Goal: Communication & Community: Share content

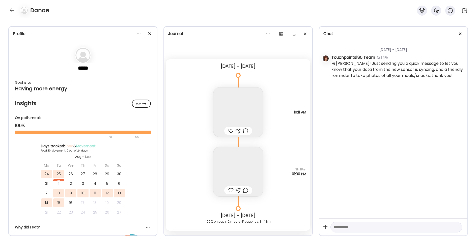
scroll to position [2805, 0]
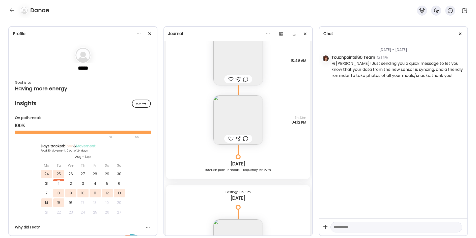
click at [11, 9] on div at bounding box center [12, 10] width 8 height 8
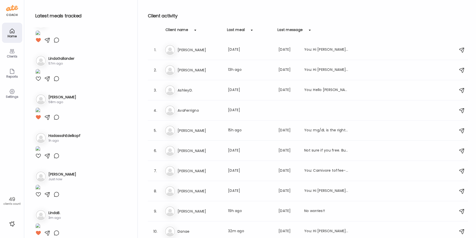
scroll to position [0, 0]
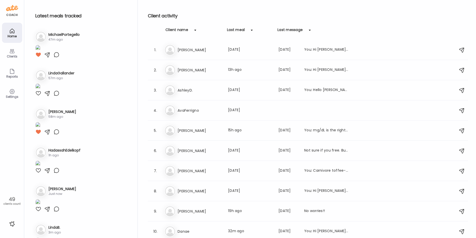
click at [40, 52] on img at bounding box center [37, 48] width 5 height 7
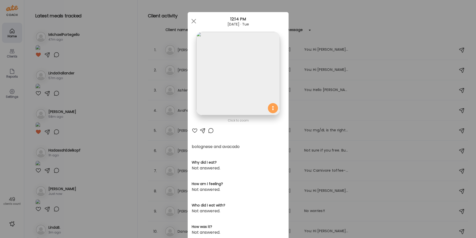
click at [244, 85] on img at bounding box center [237, 73] width 83 height 83
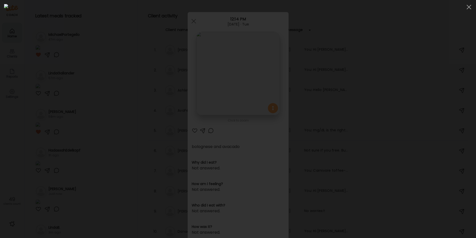
click at [244, 85] on img at bounding box center [238, 119] width 468 height 230
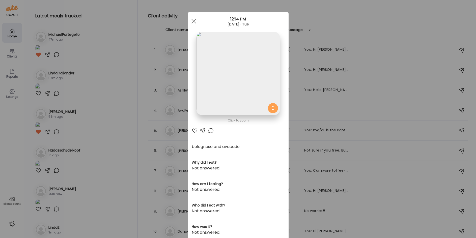
click at [208, 131] on div at bounding box center [211, 131] width 6 height 6
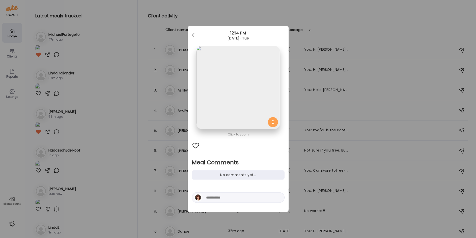
click at [209, 200] on textarea at bounding box center [240, 198] width 68 height 6
type textarea "**********"
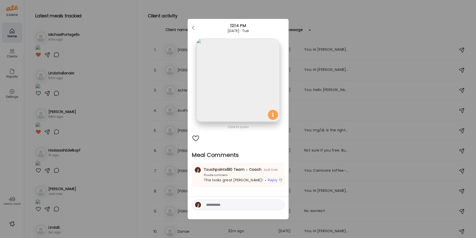
click at [119, 166] on div "Ate Coach Dashboard Wahoo! It’s official Take a moment to set up your Coach Pro…" at bounding box center [238, 119] width 476 height 238
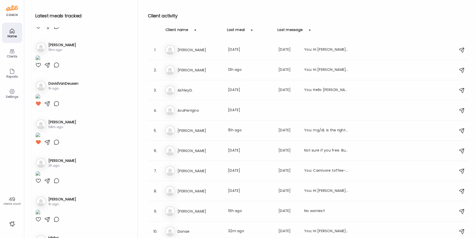
scroll to position [302, 0]
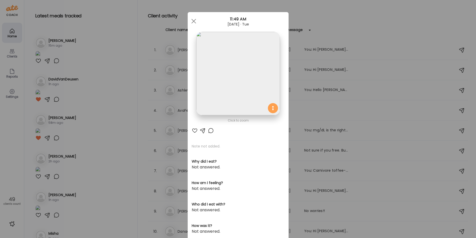
click at [111, 201] on div "Ate Coach Dashboard Wahoo! It’s official Take a moment to set up your Coach Pro…" at bounding box center [238, 119] width 476 height 238
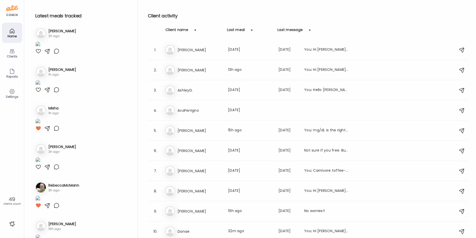
scroll to position [428, 0]
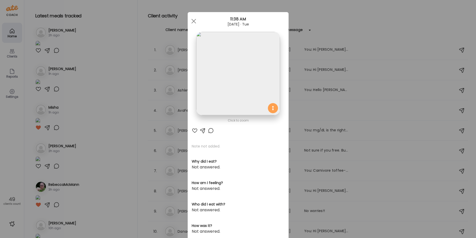
click at [229, 69] on img at bounding box center [237, 73] width 83 height 83
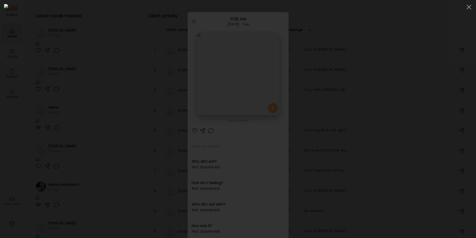
click at [74, 95] on div at bounding box center [238, 119] width 468 height 230
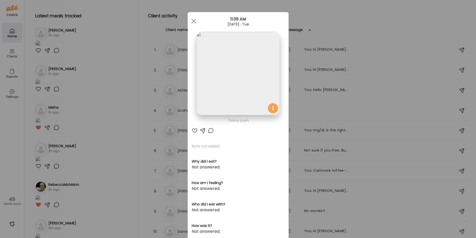
click at [94, 214] on div "Ate Coach Dashboard Wahoo! It’s official Take a moment to set up your Coach Pro…" at bounding box center [238, 119] width 476 height 238
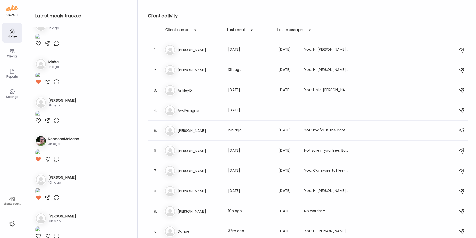
scroll to position [555, 0]
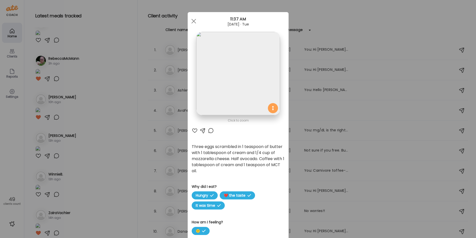
click at [236, 87] on img at bounding box center [237, 73] width 83 height 83
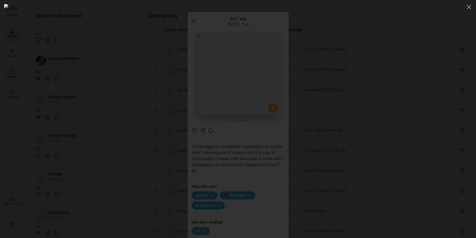
click at [391, 128] on div at bounding box center [238, 119] width 468 height 230
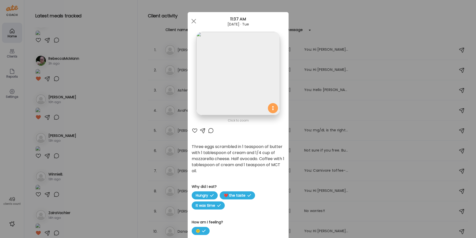
click at [394, 141] on div "Ate Coach Dashboard Wahoo! It’s official Take a moment to set up your Coach Pro…" at bounding box center [238, 119] width 476 height 238
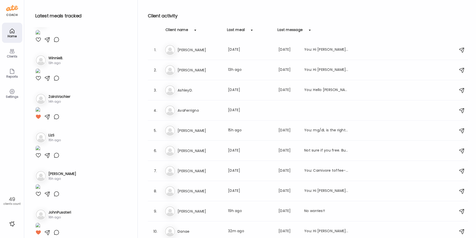
scroll to position [681, 0]
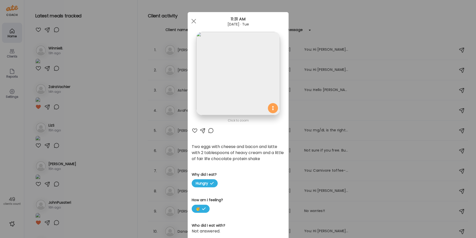
click at [228, 63] on img at bounding box center [237, 73] width 83 height 83
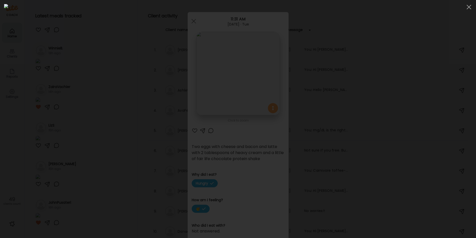
click at [228, 63] on img at bounding box center [238, 119] width 468 height 230
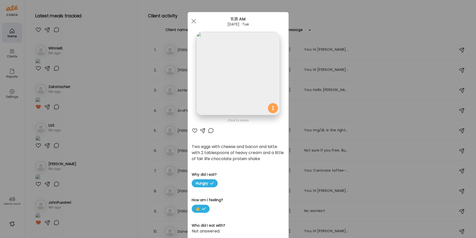
click at [253, 94] on img at bounding box center [237, 73] width 83 height 83
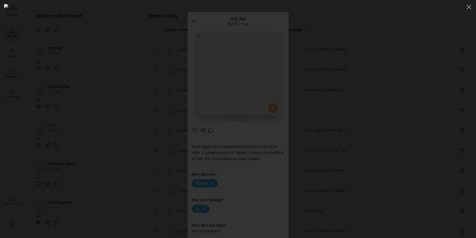
click at [75, 177] on div at bounding box center [238, 119] width 468 height 230
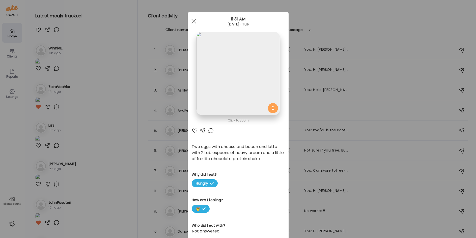
click at [83, 188] on div "Ate Coach Dashboard Wahoo! It’s official Take a moment to set up your Coach Pro…" at bounding box center [238, 119] width 476 height 238
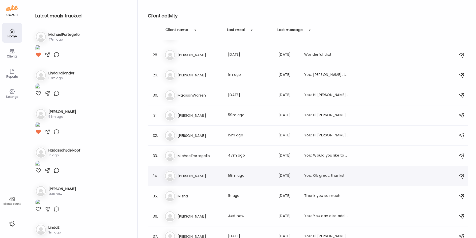
scroll to position [555, 0]
